Goal: Task Accomplishment & Management: Manage account settings

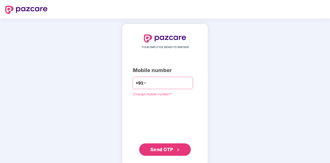
click at [154, 81] on input "number" at bounding box center [169, 83] width 42 height 8
type input "**********"
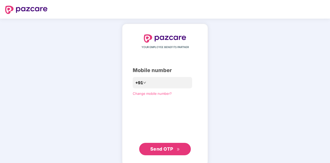
click at [159, 149] on span "Send OTP" at bounding box center [161, 148] width 23 height 5
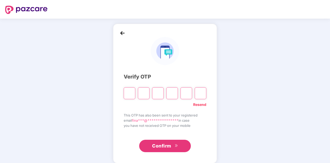
type input "*"
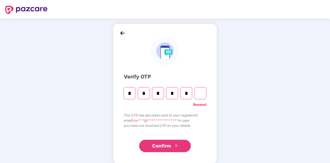
type input "*"
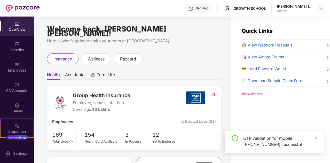
click at [304, 6] on div "Kandula Siva Chaitanya Krishna" at bounding box center [295, 6] width 36 height 5
click at [320, 8] on img at bounding box center [321, 8] width 4 height 4
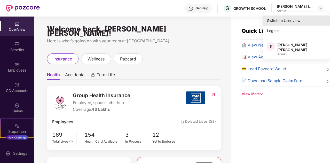
click at [291, 21] on div "Switch to User view" at bounding box center [296, 21] width 67 height 10
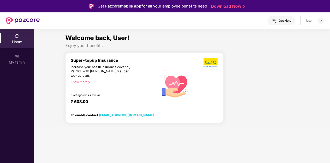
click at [87, 67] on div "Increase your health insurance cover by Rs. 20L with PazCare’s super top-up pla…" at bounding box center [103, 71] width 64 height 13
click at [28, 54] on div "My family" at bounding box center [17, 58] width 34 height 19
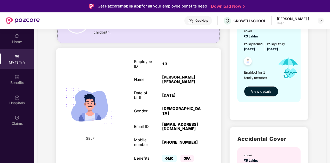
scroll to position [71, 0]
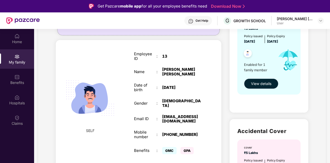
click at [261, 83] on span "View details" at bounding box center [261, 84] width 20 height 6
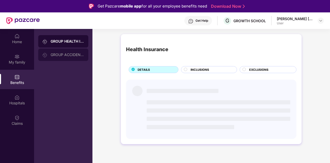
click at [69, 57] on div "GROUP ACCIDENTAL INSURANCE" at bounding box center [63, 55] width 50 height 12
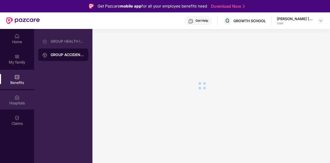
click at [21, 105] on div "Hospitals" at bounding box center [17, 102] width 34 height 5
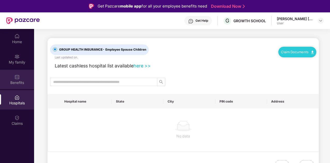
click at [17, 80] on div "Benefits" at bounding box center [17, 82] width 34 height 5
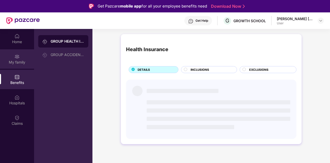
click at [14, 62] on div "My family" at bounding box center [17, 62] width 34 height 5
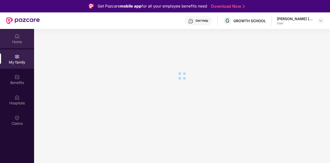
click at [13, 43] on div "Home" at bounding box center [17, 41] width 34 height 5
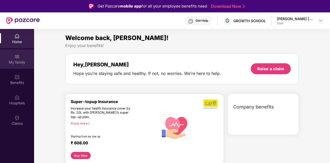
click at [10, 56] on div "My family" at bounding box center [17, 58] width 34 height 19
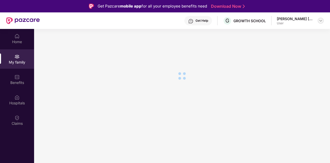
click at [320, 19] on img at bounding box center [321, 21] width 4 height 4
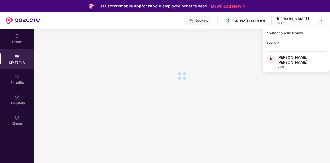
click at [158, 55] on section at bounding box center [182, 110] width 296 height 163
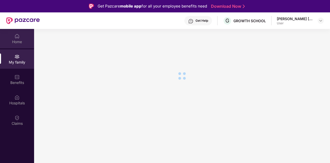
click at [13, 37] on div "Home" at bounding box center [17, 38] width 34 height 19
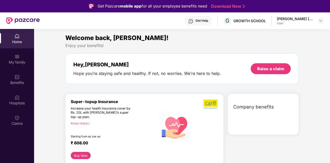
click at [312, 17] on div "Kandula Siva Chaitanya Krishna" at bounding box center [295, 18] width 36 height 5
click at [320, 21] on img at bounding box center [321, 21] width 4 height 4
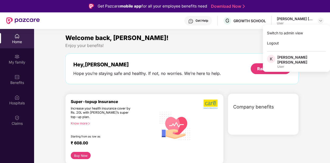
click at [285, 59] on div "Kandula Siva Chaitanya Krishna" at bounding box center [301, 60] width 49 height 10
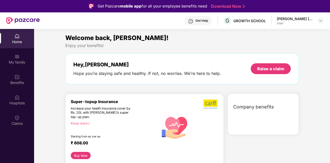
click at [312, 21] on div "Kandula Siva Chaitanya Krishna" at bounding box center [295, 18] width 36 height 5
click at [320, 20] on img at bounding box center [321, 21] width 4 height 4
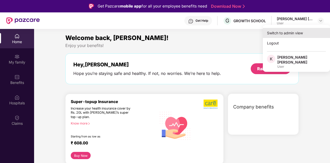
click at [294, 31] on div "Switch to admin view" at bounding box center [296, 33] width 67 height 10
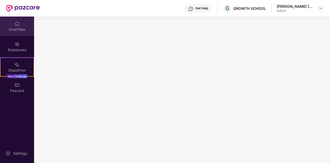
click at [14, 24] on div "OverView" at bounding box center [17, 26] width 34 height 19
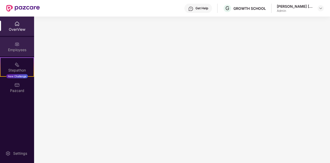
click at [15, 42] on img at bounding box center [16, 44] width 5 height 5
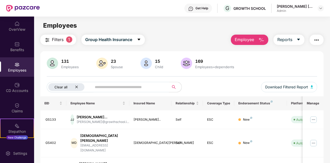
click at [78, 86] on icon "close" at bounding box center [76, 86] width 3 height 3
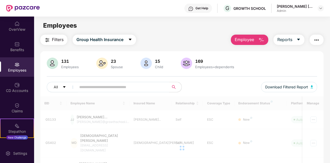
click at [94, 87] on input "text" at bounding box center [120, 87] width 83 height 8
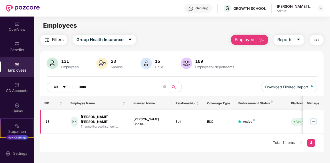
type input "****"
click at [315, 119] on img at bounding box center [313, 122] width 8 height 8
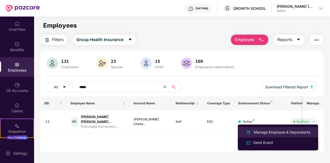
click at [272, 133] on div "Manage Employee & Dependents" at bounding box center [282, 132] width 59 height 6
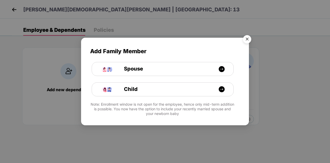
click at [247, 39] on img "Close" at bounding box center [247, 40] width 14 height 14
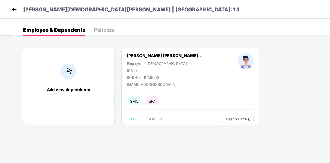
click at [150, 72] on div "20 Sept 1995" at bounding box center [165, 70] width 76 height 4
click at [226, 118] on span "Health Card(s)" at bounding box center [238, 119] width 25 height 3
click at [219, 128] on span "Health Insurance(ESC)" at bounding box center [219, 129] width 45 height 6
click at [14, 10] on img at bounding box center [14, 10] width 8 height 8
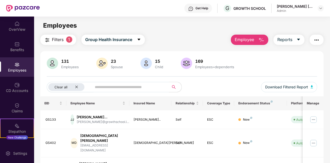
click at [55, 40] on span "Filters" at bounding box center [58, 39] width 12 height 6
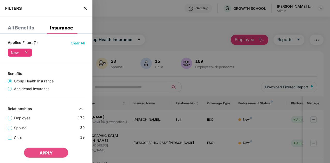
click at [150, 48] on div at bounding box center [165, 81] width 330 height 163
click at [87, 9] on icon "close" at bounding box center [85, 8] width 4 height 4
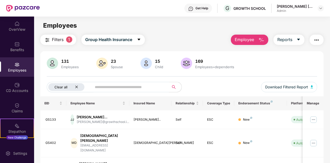
click at [76, 88] on icon "close" at bounding box center [76, 86] width 3 height 3
